Goal: Check status: Check status

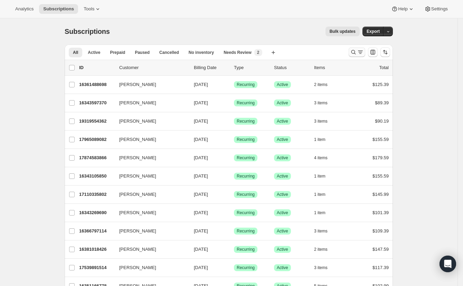
click at [356, 52] on icon "Search and filter results" at bounding box center [354, 52] width 4 height 4
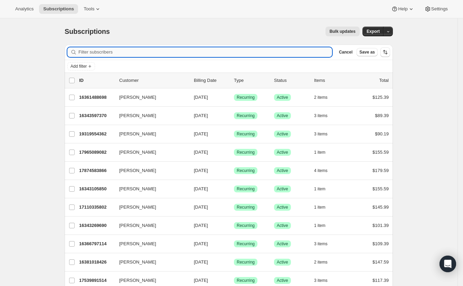
click at [310, 52] on input "Filter subscribers" at bounding box center [205, 52] width 254 height 10
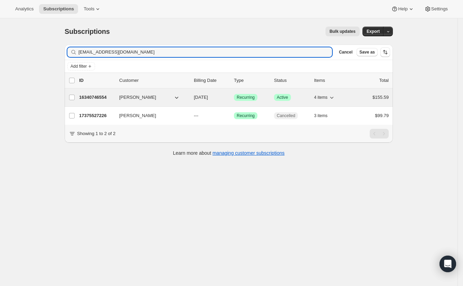
type input "[EMAIL_ADDRESS][DOMAIN_NAME]"
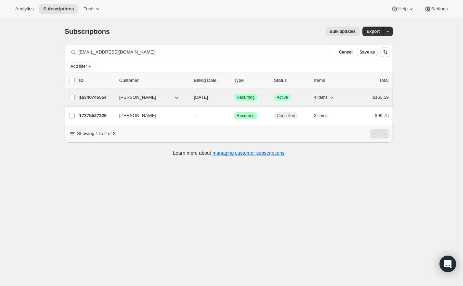
click at [95, 99] on p "16340746554" at bounding box center [96, 97] width 35 height 7
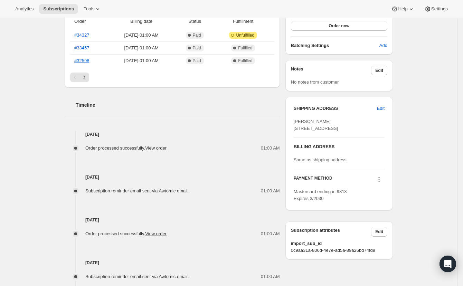
scroll to position [207, 0]
